Goal: Task Accomplishment & Management: Use online tool/utility

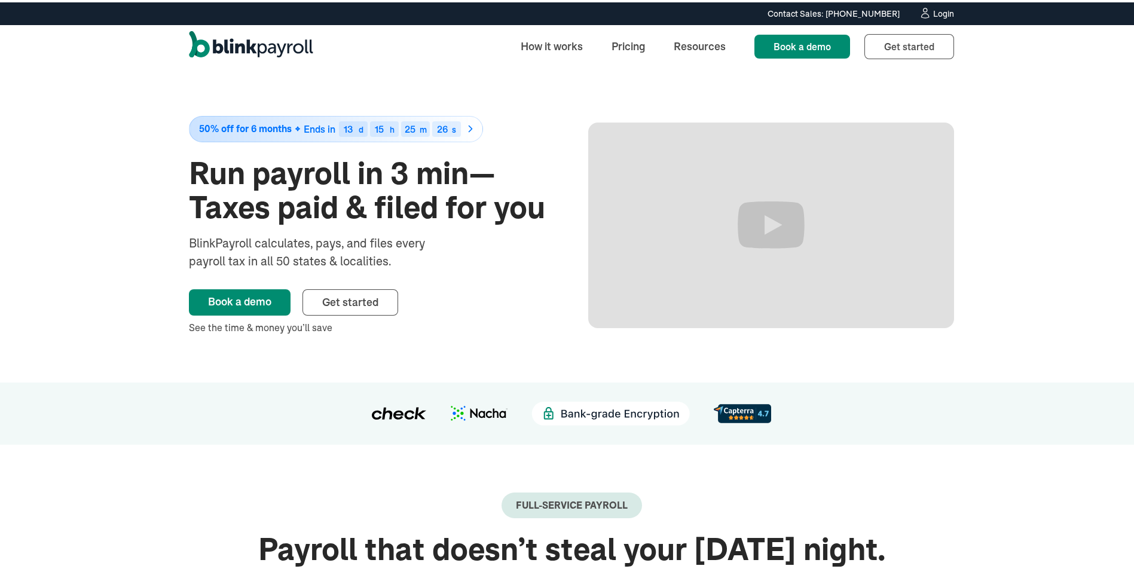
click at [942, 11] on div "Login" at bounding box center [943, 11] width 21 height 8
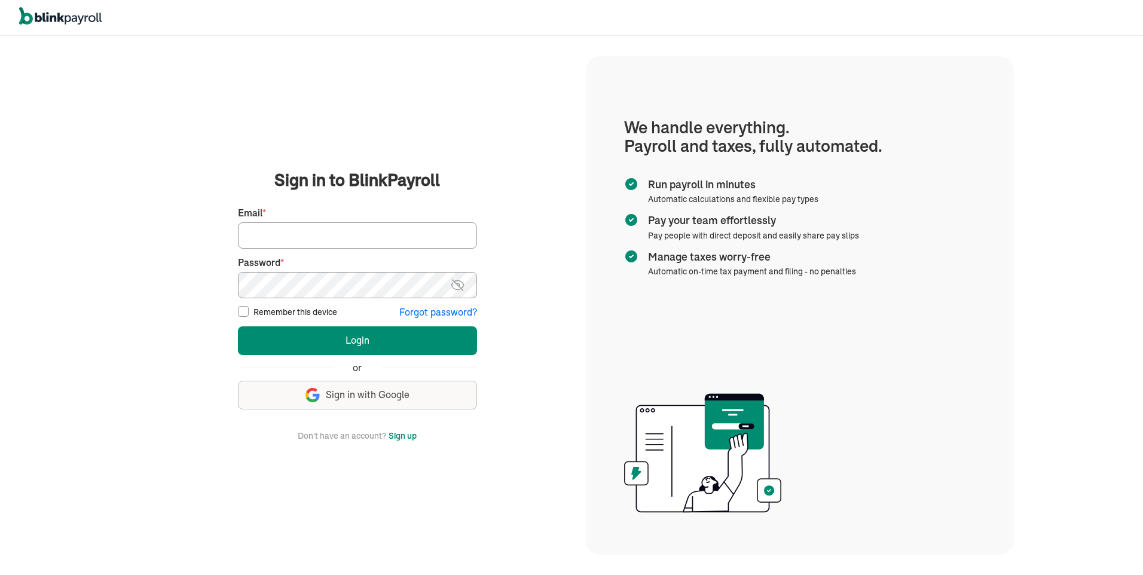
click at [262, 239] on input "Email *" at bounding box center [357, 235] width 239 height 26
type input "soulwin1611@gmail.com"
click at [462, 286] on img at bounding box center [457, 285] width 15 height 14
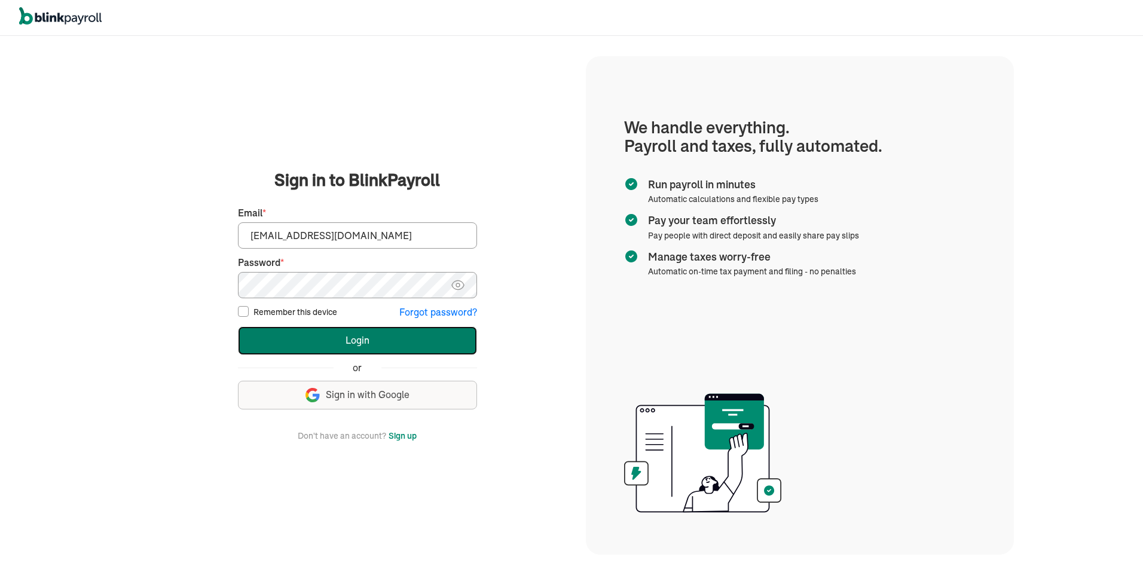
click at [372, 349] on button "Login" at bounding box center [357, 340] width 239 height 29
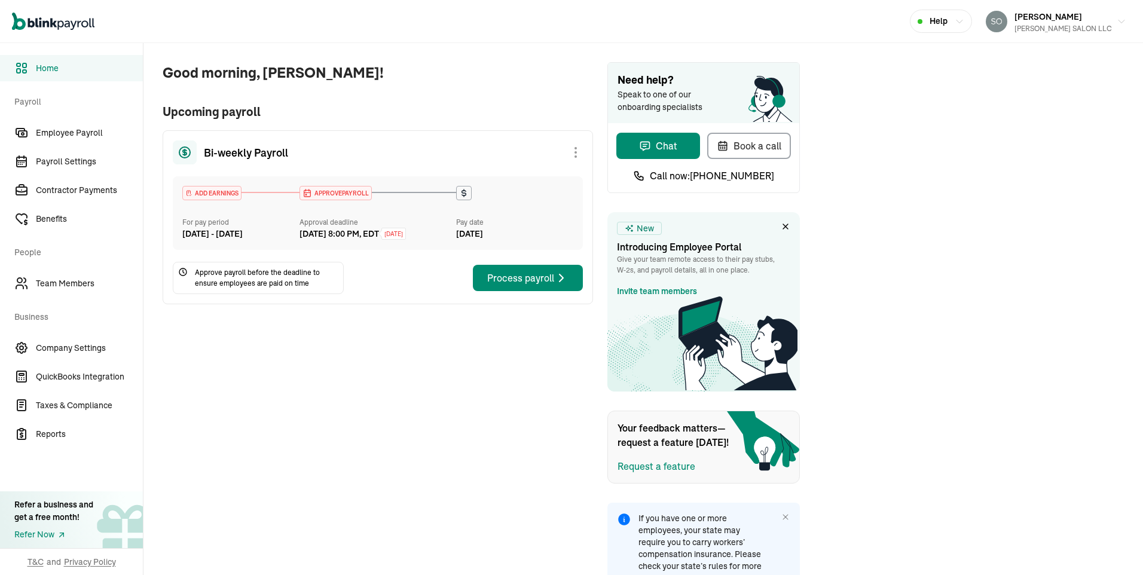
scroll to position [62, 0]
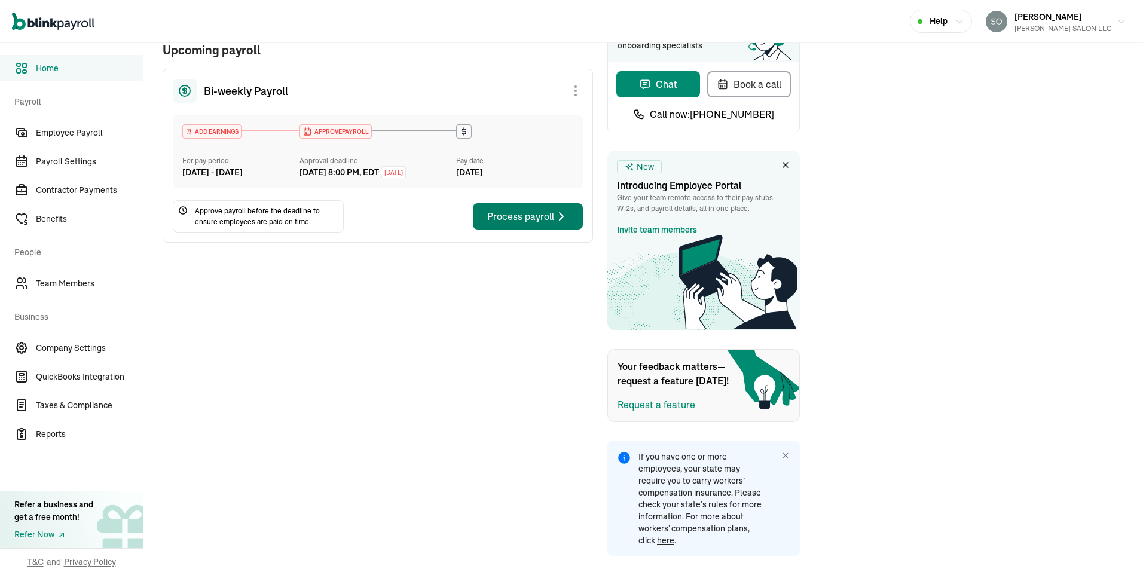
click at [548, 224] on div "Process payroll" at bounding box center [527, 216] width 81 height 14
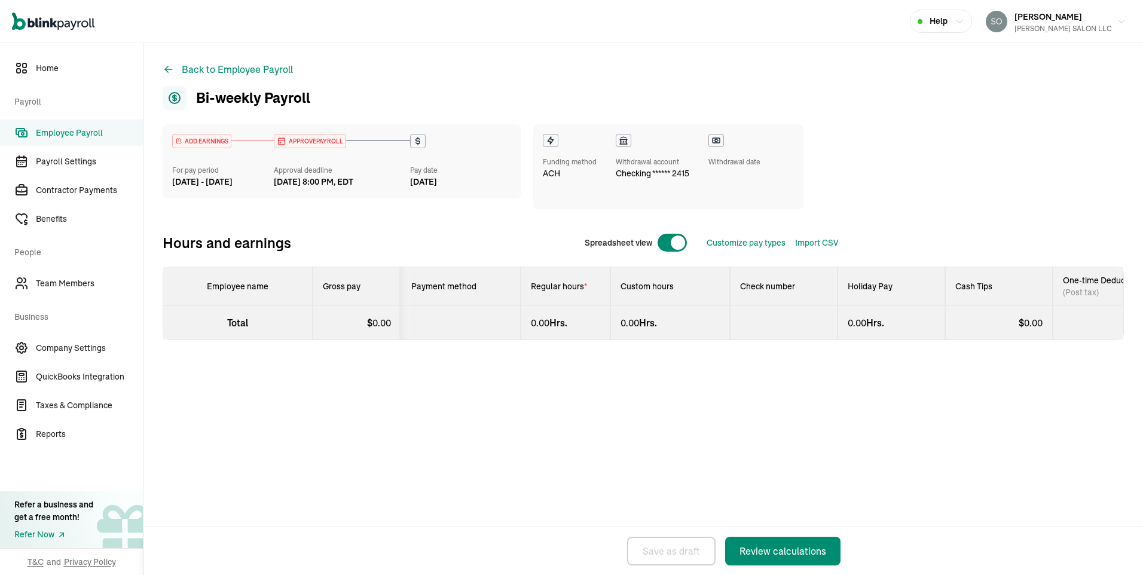
select select "direct_deposit"
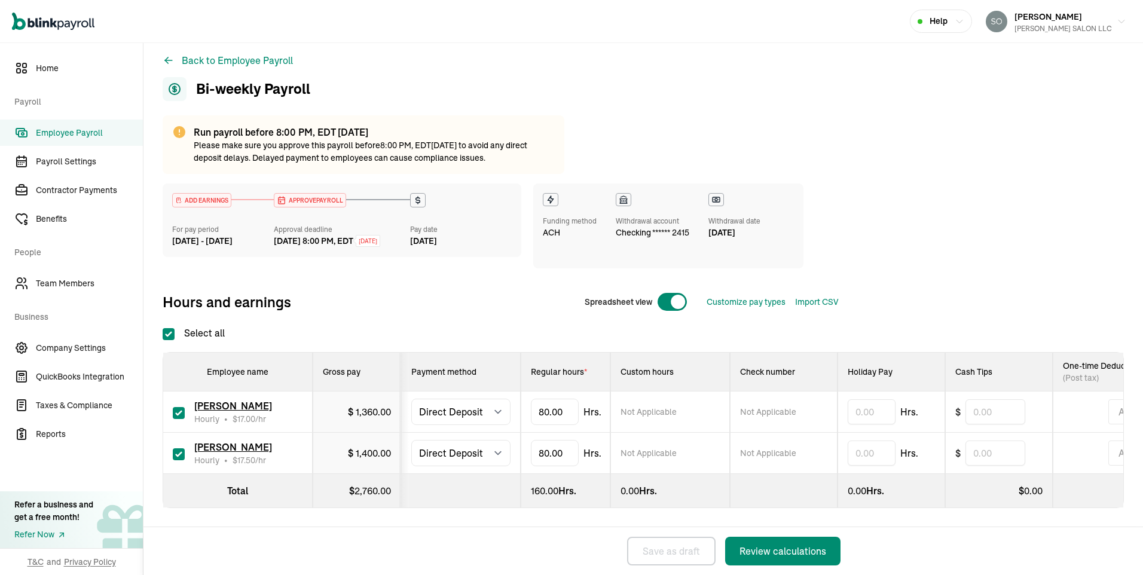
scroll to position [19, 0]
click at [243, 441] on span "[PERSON_NAME]" at bounding box center [233, 447] width 78 height 12
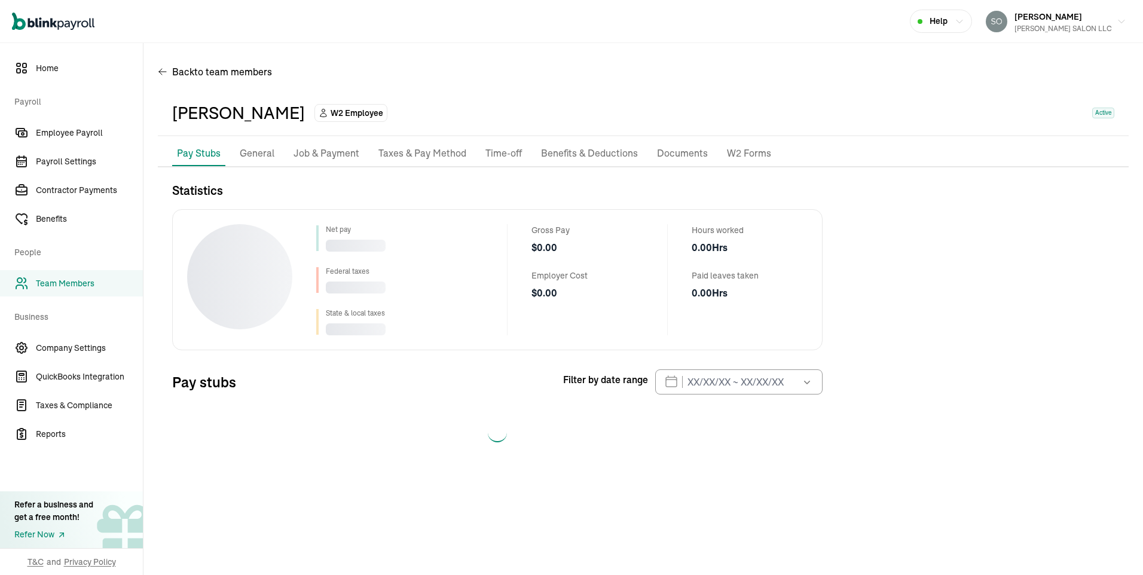
select select "2025"
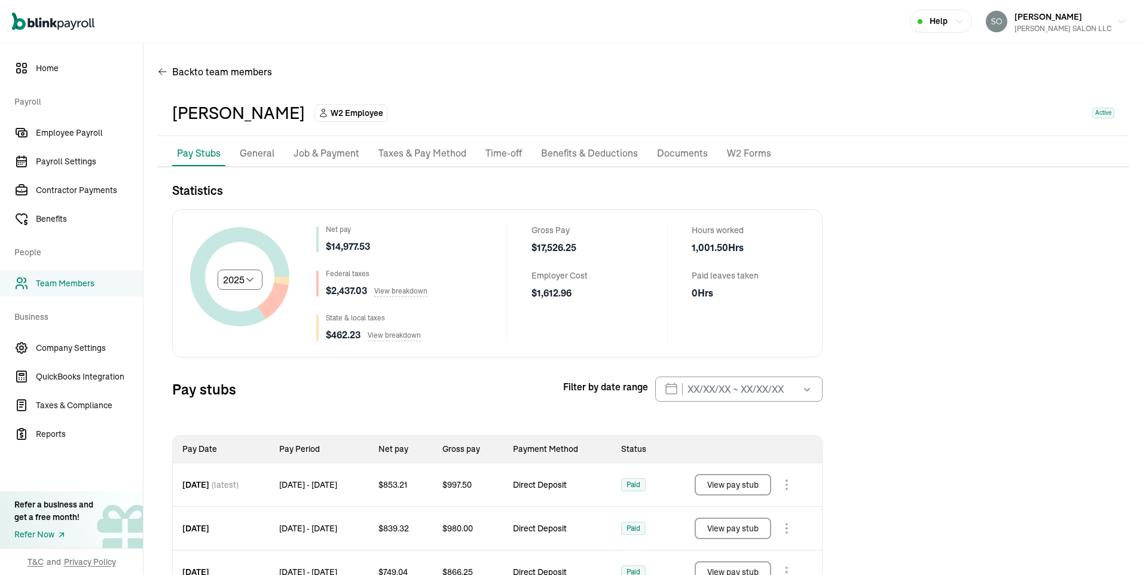
click at [80, 286] on span "Team Members" at bounding box center [89, 283] width 107 height 13
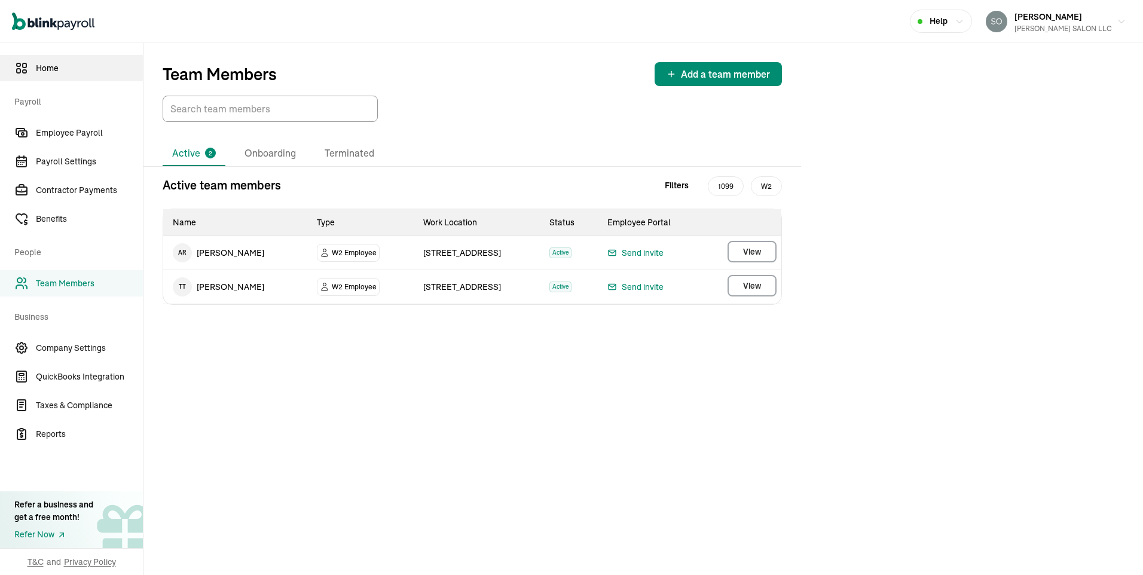
click at [49, 69] on span "Home" at bounding box center [89, 68] width 107 height 13
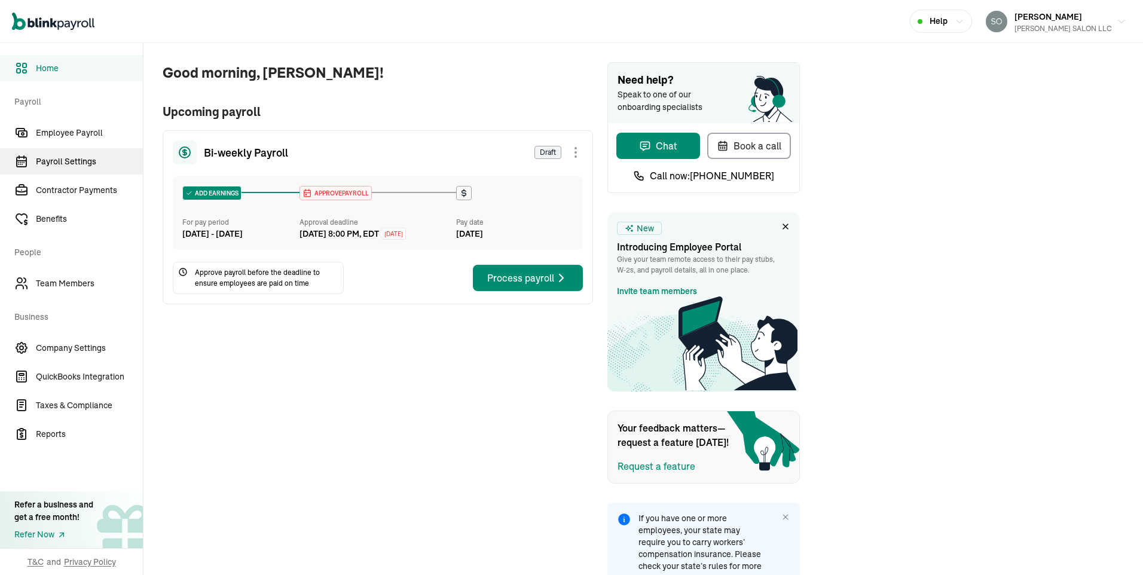
click at [79, 161] on span "Payroll Settings" at bounding box center [89, 161] width 107 height 13
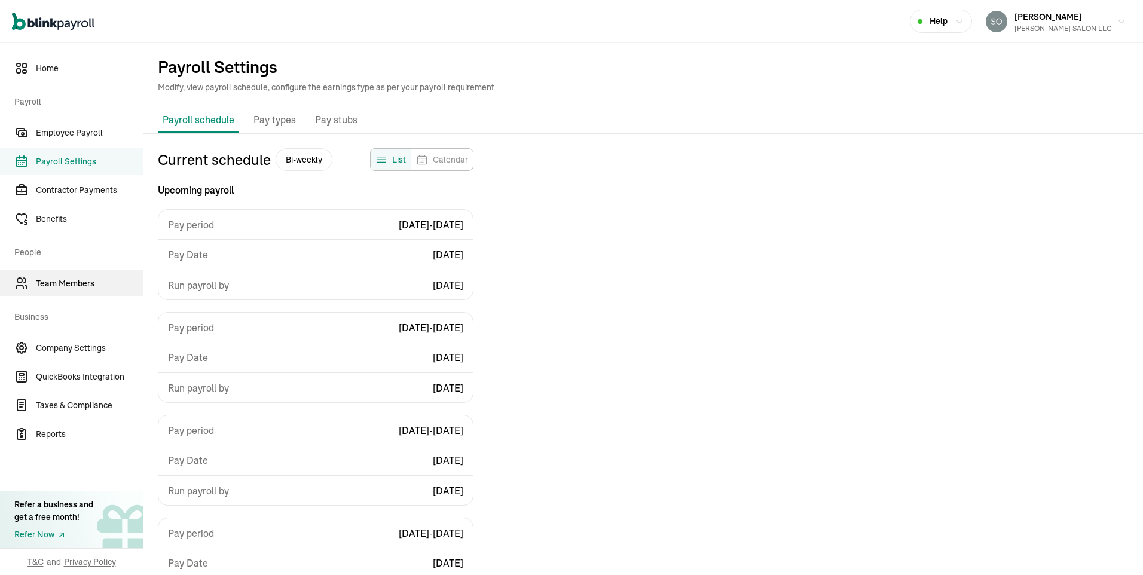
click at [53, 279] on span "Team Members" at bounding box center [89, 283] width 107 height 13
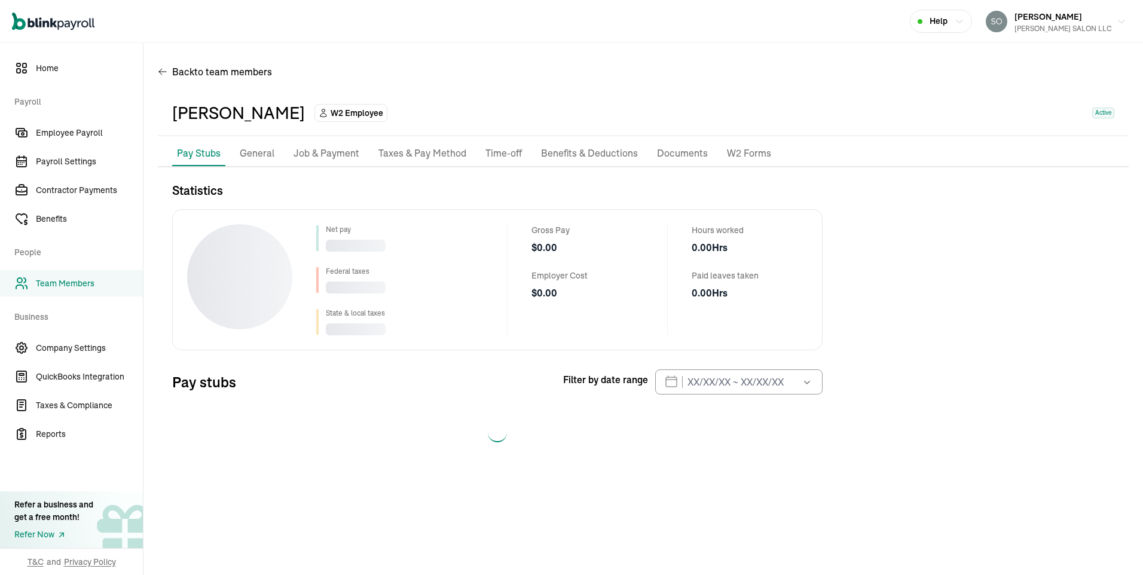
select select "2025"
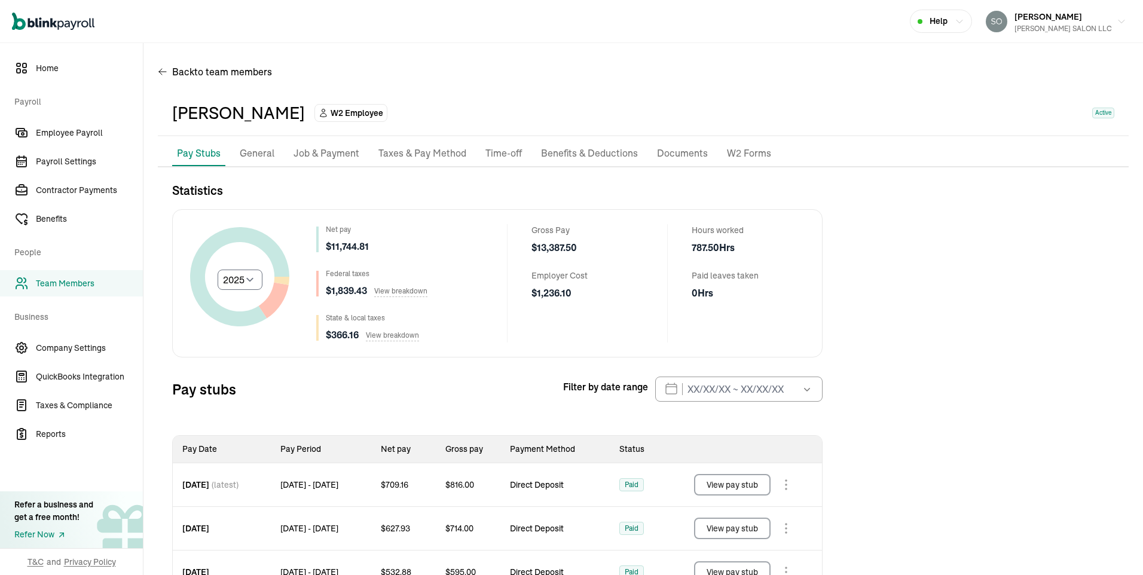
click at [262, 154] on p "General" at bounding box center [257, 154] width 35 height 16
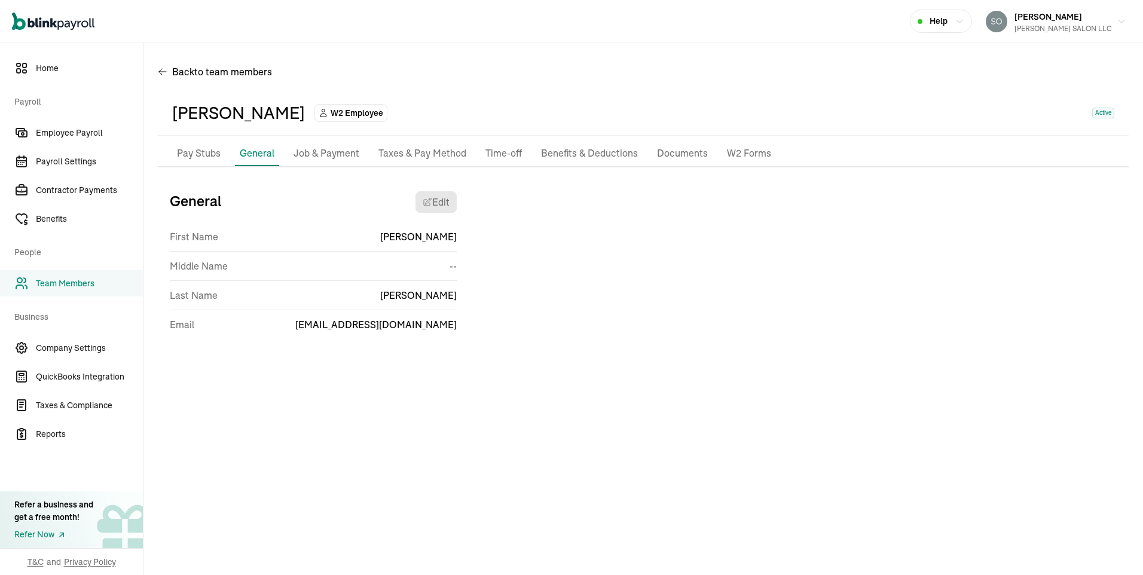
click at [316, 152] on p "Job & Payment" at bounding box center [327, 154] width 66 height 16
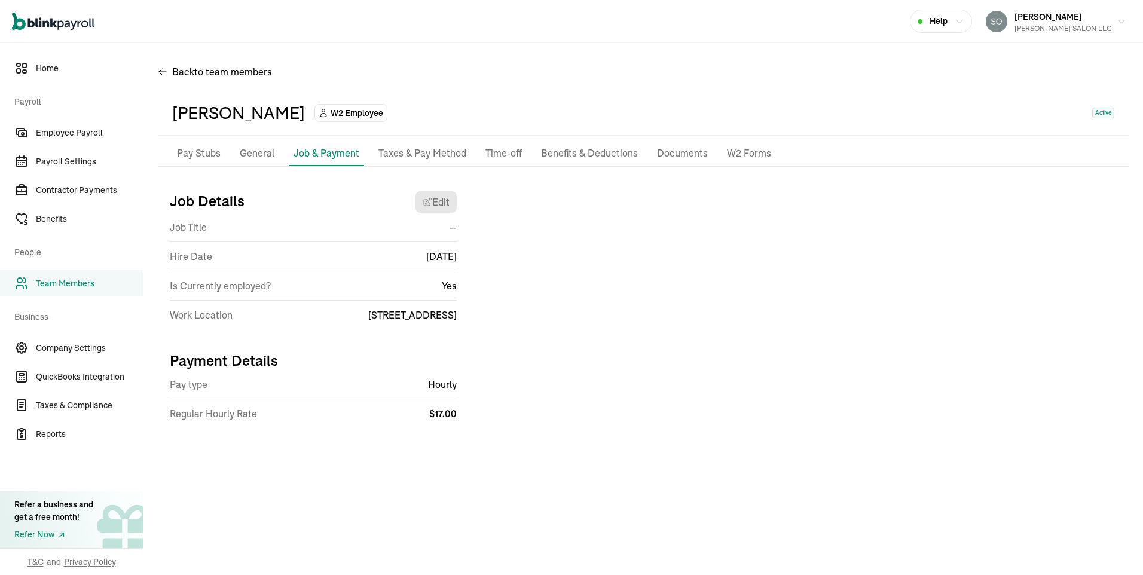
click at [444, 414] on span "$ 17.00" at bounding box center [442, 414] width 27 height 12
drag, startPoint x: 444, startPoint y: 414, endPoint x: 728, endPoint y: 300, distance: 305.7
click at [728, 300] on div "Job Details Edit Job Title -- Hire Date [DATE] Is Currently employed? Yes Work …" at bounding box center [643, 311] width 971 height 258
select select "[STREET_ADDRESS]"
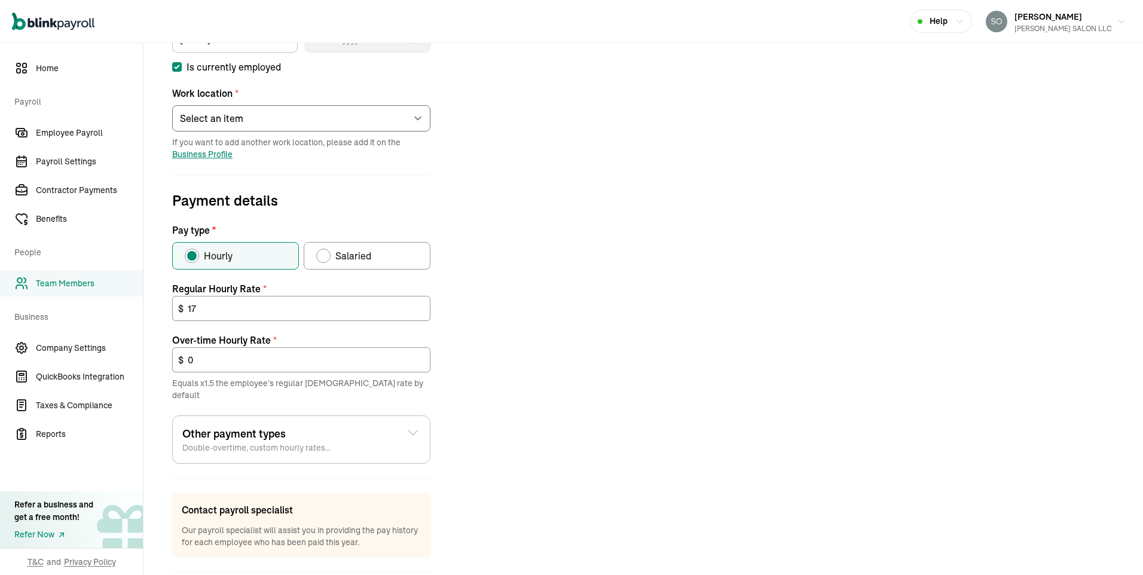
scroll to position [299, 0]
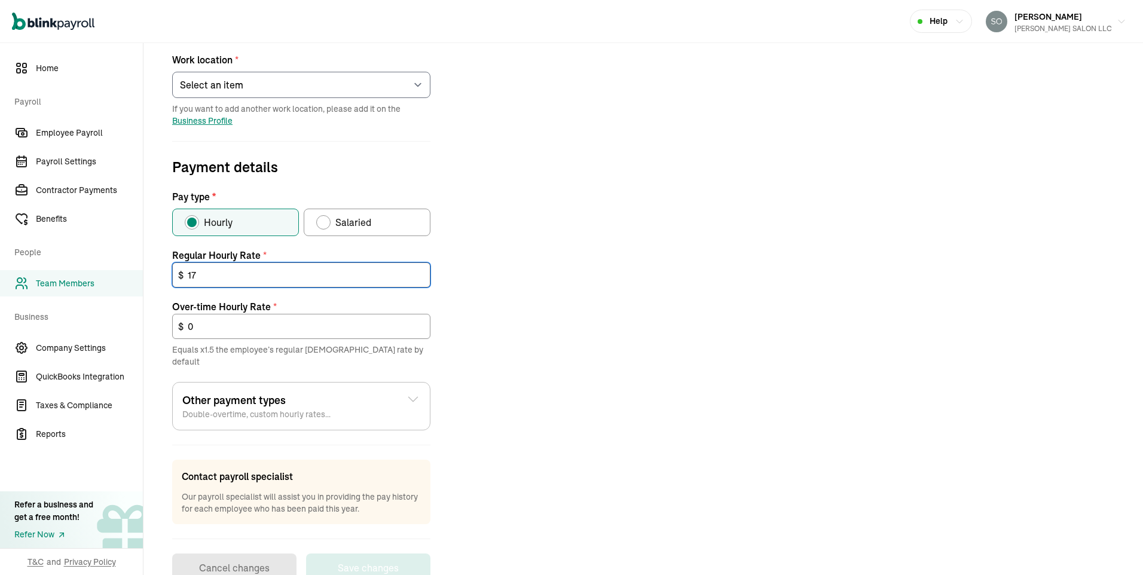
click at [204, 275] on input "17" at bounding box center [301, 274] width 258 height 25
type input "1"
type input "20"
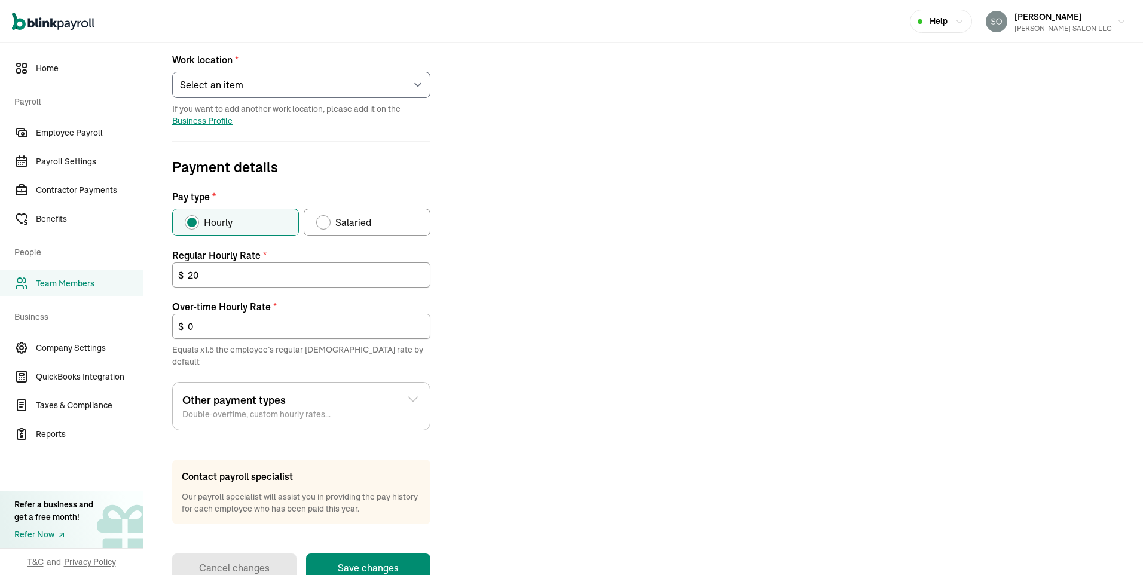
click at [534, 369] on div "Job details Job title (optional) Hire date * [DATE] [DATE] Mon Tue Wed Thu Fri …" at bounding box center [643, 232] width 971 height 699
click at [392, 554] on button "Save changes" at bounding box center [368, 568] width 124 height 29
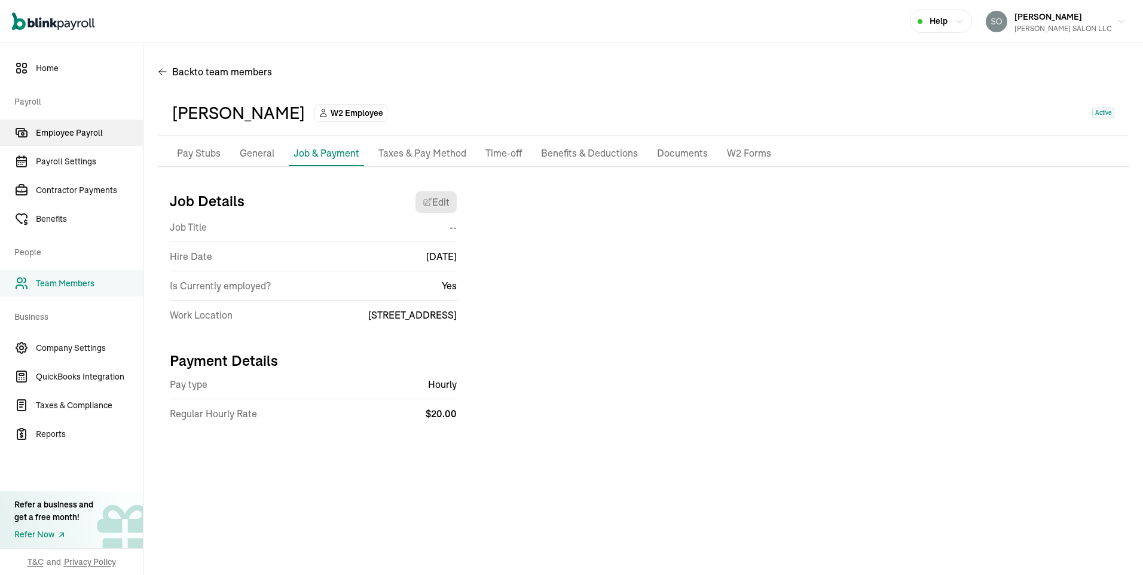
click at [71, 129] on span "Employee Payroll" at bounding box center [89, 133] width 107 height 13
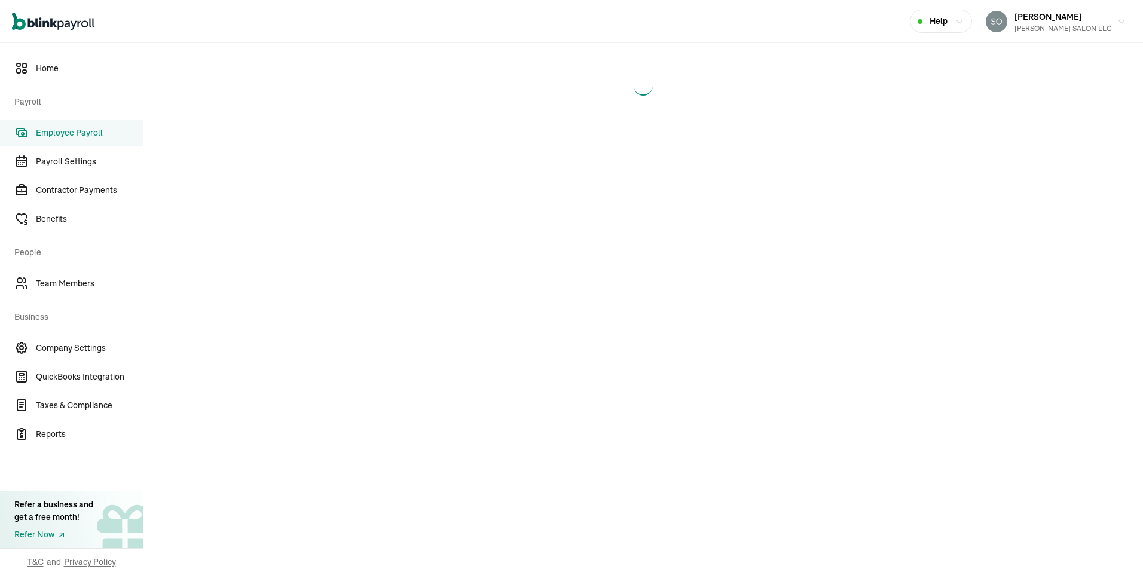
select select "direct_deposit"
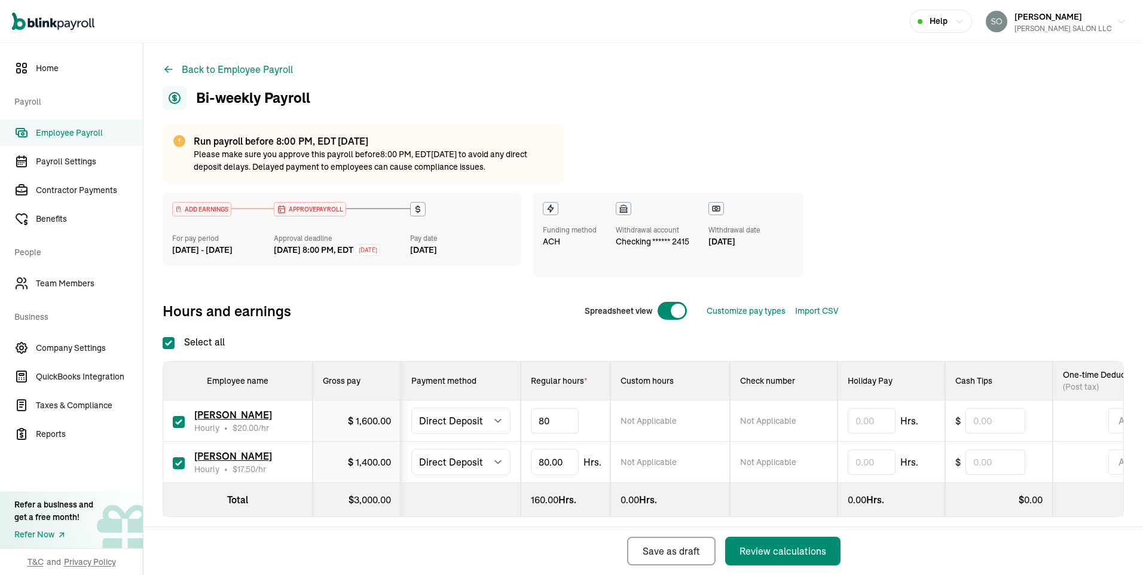
drag, startPoint x: 531, startPoint y: 424, endPoint x: 497, endPoint y: 427, distance: 33.6
click at [497, 427] on tr "[PERSON_NAME] Hourly • $ 20.00 /hr $ 1,600.00 Select method Direct Deposit Cash…" at bounding box center [667, 421] width 1009 height 41
type input "42"
drag, startPoint x: 563, startPoint y: 462, endPoint x: 524, endPoint y: 464, distance: 38.3
click at [524, 464] on td "80" at bounding box center [566, 462] width 90 height 41
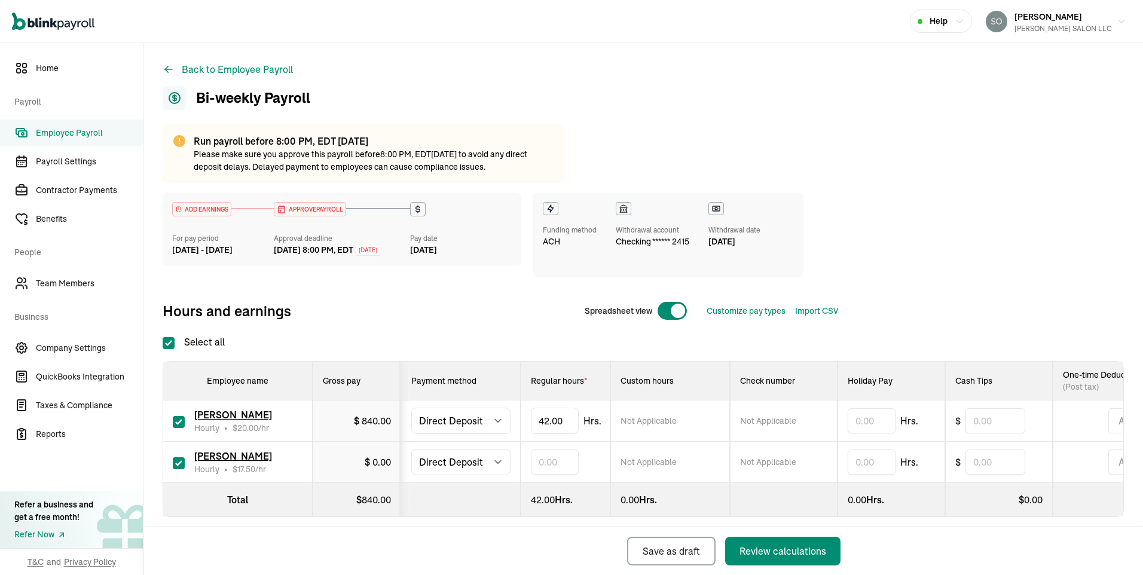
drag, startPoint x: 568, startPoint y: 462, endPoint x: 533, endPoint y: 459, distance: 35.4
type input "28"
click at [912, 280] on div "ADD EARNINGS For pay period [DATE] - [DATE] APPROVE PAYROLL Approval deadline […" at bounding box center [643, 258] width 961 height 133
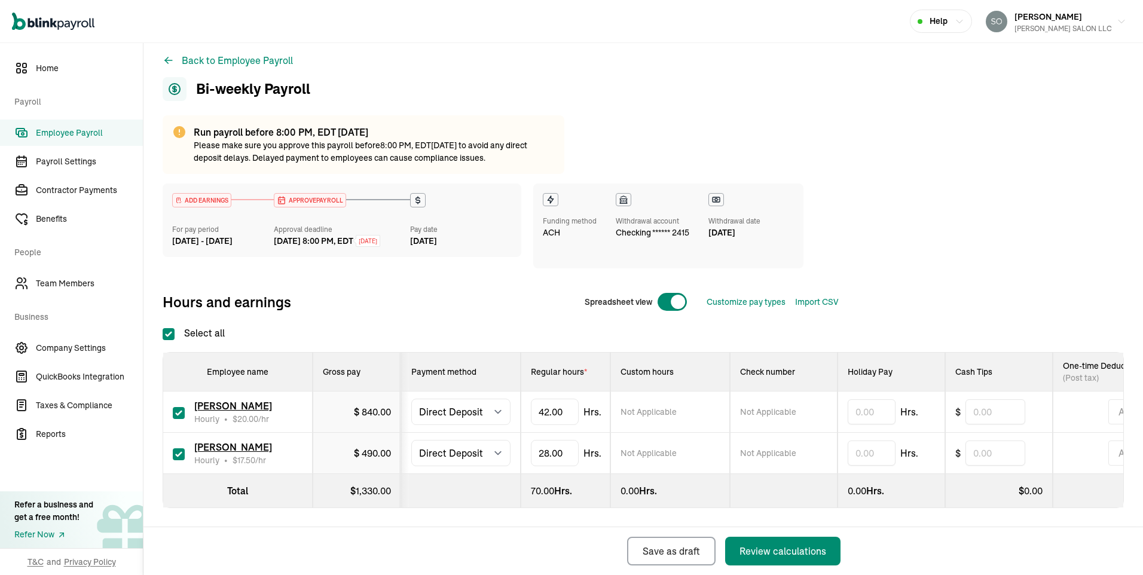
scroll to position [19, 0]
click at [802, 557] on div "Review calculations" at bounding box center [783, 551] width 87 height 14
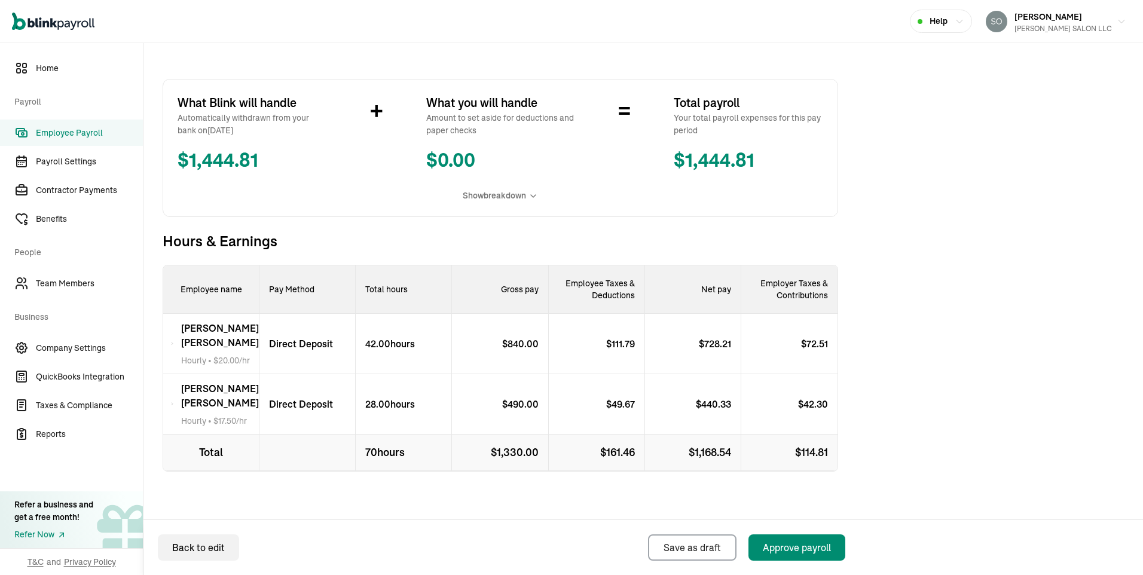
scroll to position [258, 0]
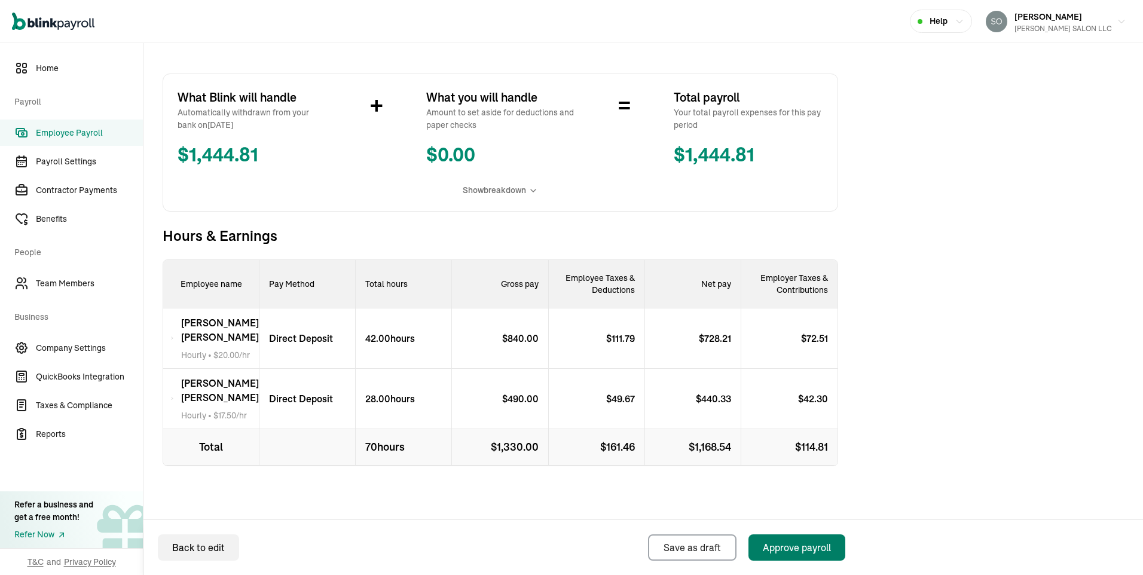
click at [825, 554] on div "Approve payroll" at bounding box center [797, 547] width 68 height 14
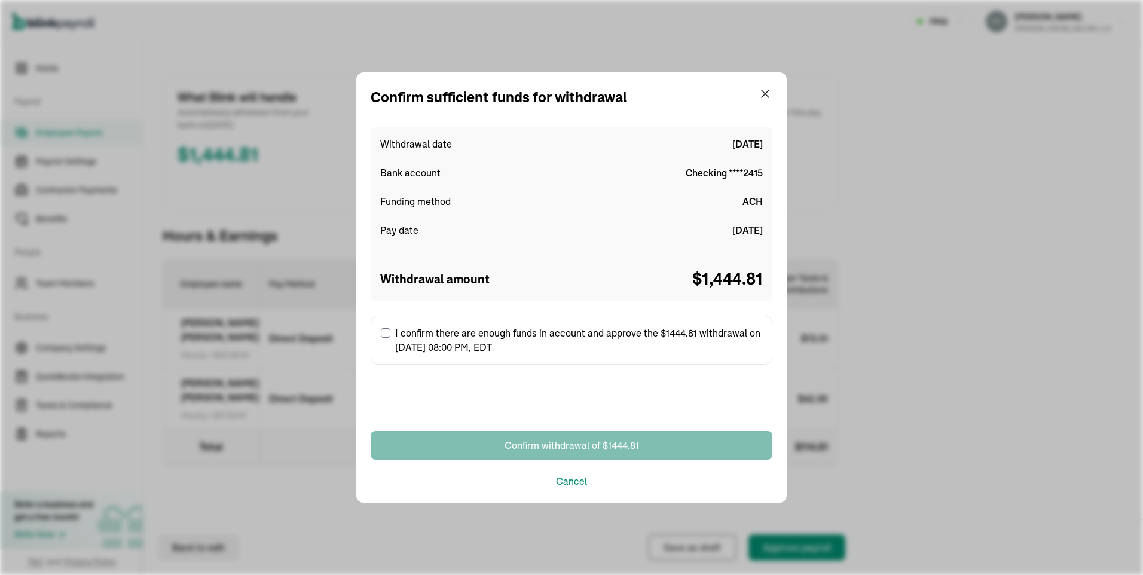
click at [384, 329] on input "I confirm there are enough funds in account and approve the $1444.81 withdrawal…" at bounding box center [386, 333] width 10 height 10
checkbox input "true"
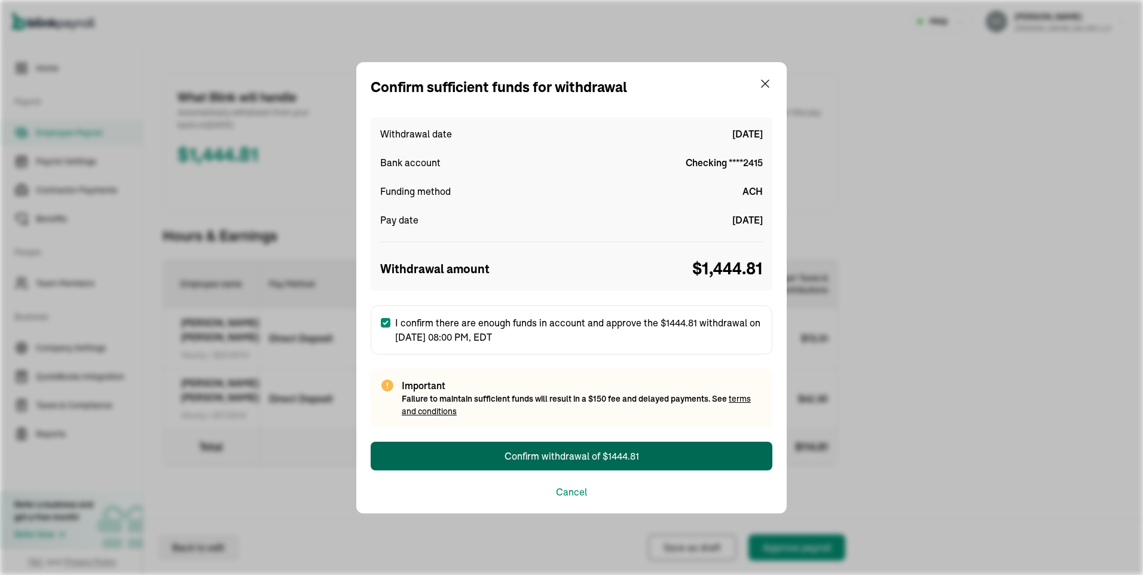
click at [539, 455] on div "Confirm withdrawal of $1444.81" at bounding box center [572, 456] width 135 height 14
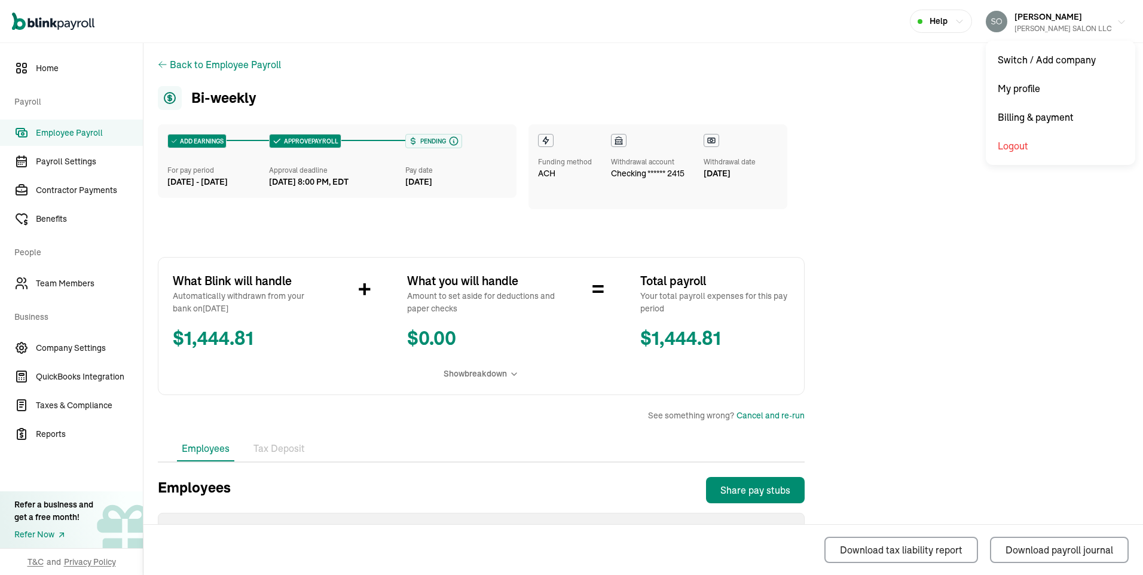
click at [1061, 19] on span "[PERSON_NAME]" at bounding box center [1049, 16] width 68 height 11
